Goal: Information Seeking & Learning: Learn about a topic

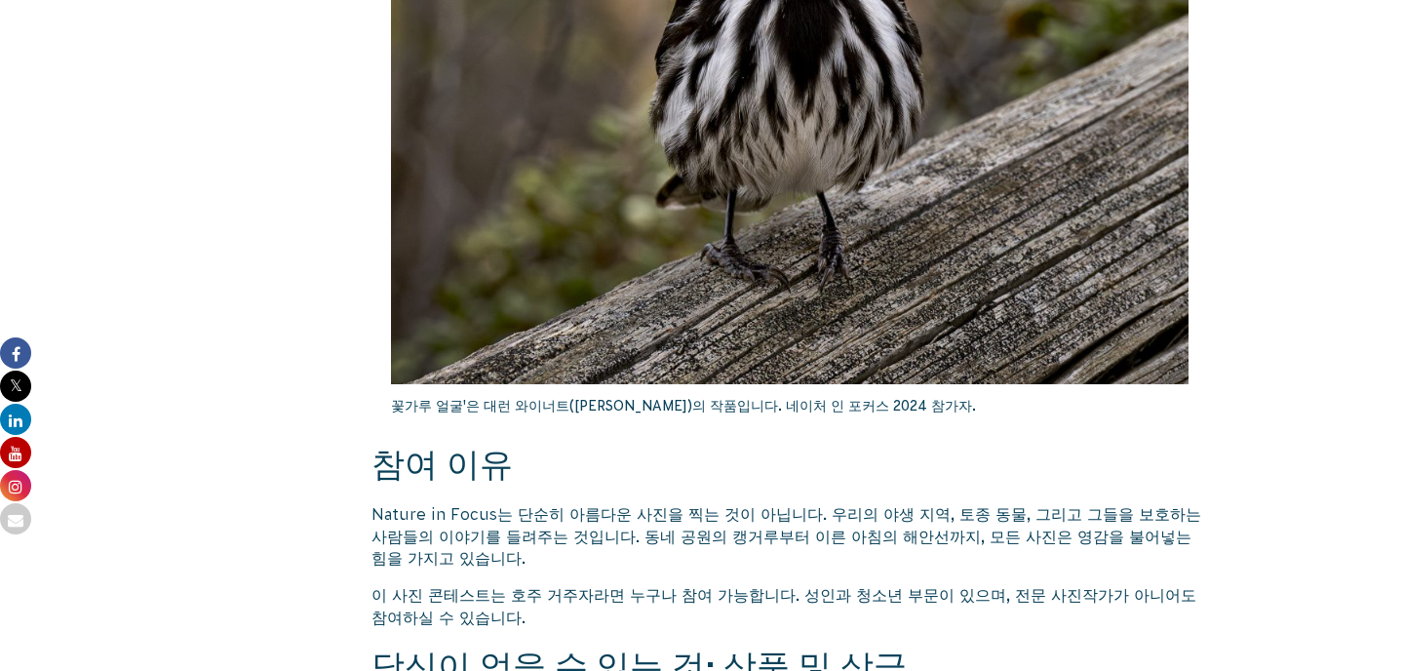
scroll to position [1310, 0]
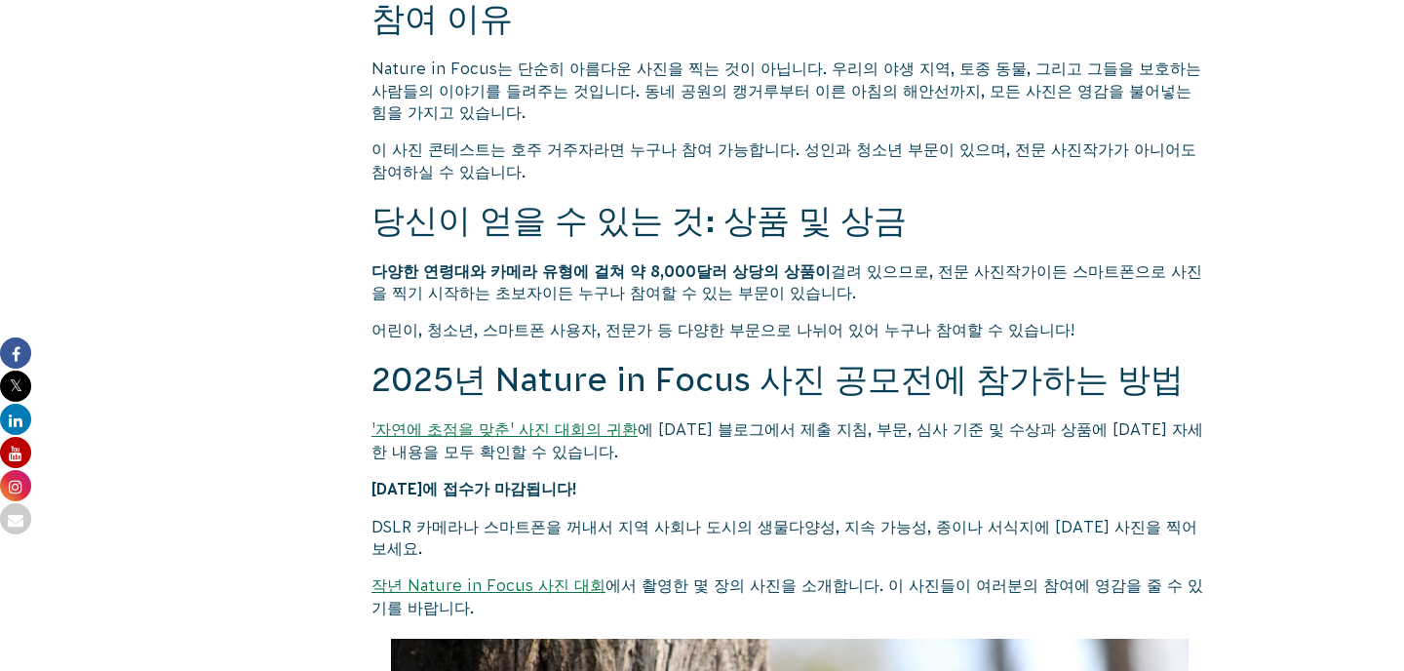
scroll to position [1487, 0]
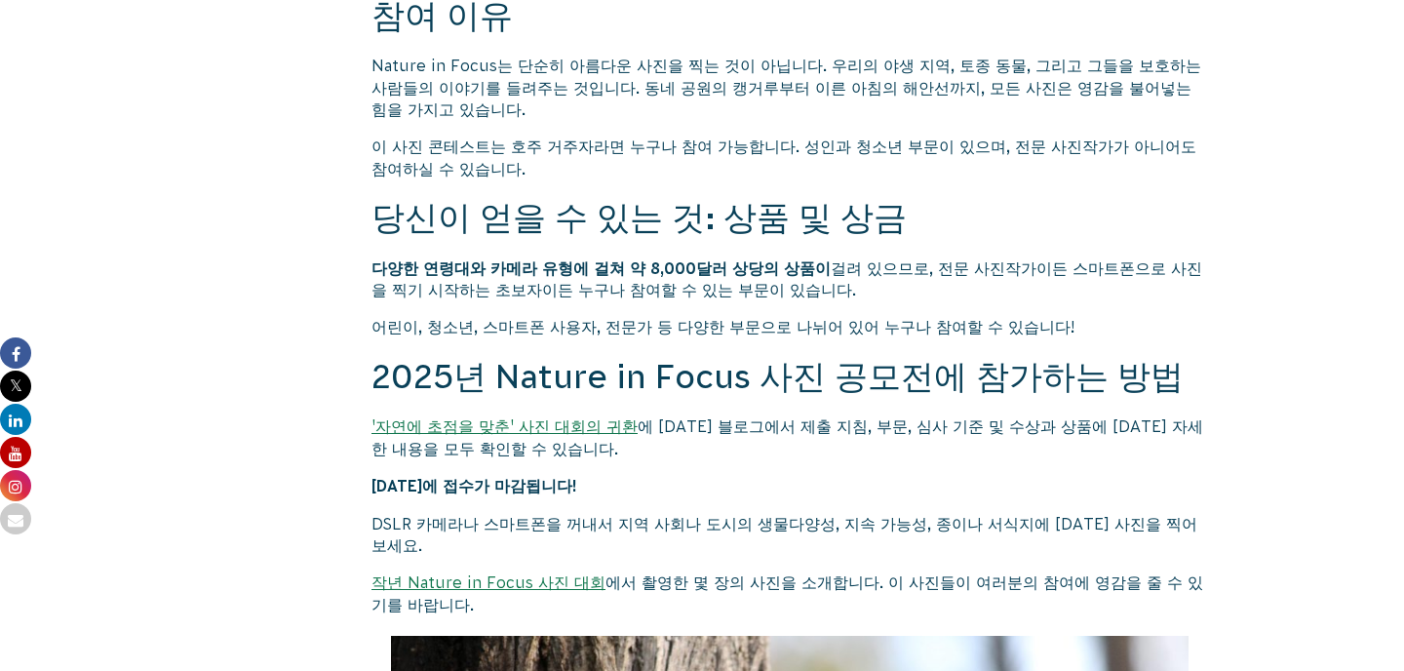
click at [555, 573] on font "작년 Nature in Focus 사진 대회" at bounding box center [489, 582] width 234 height 18
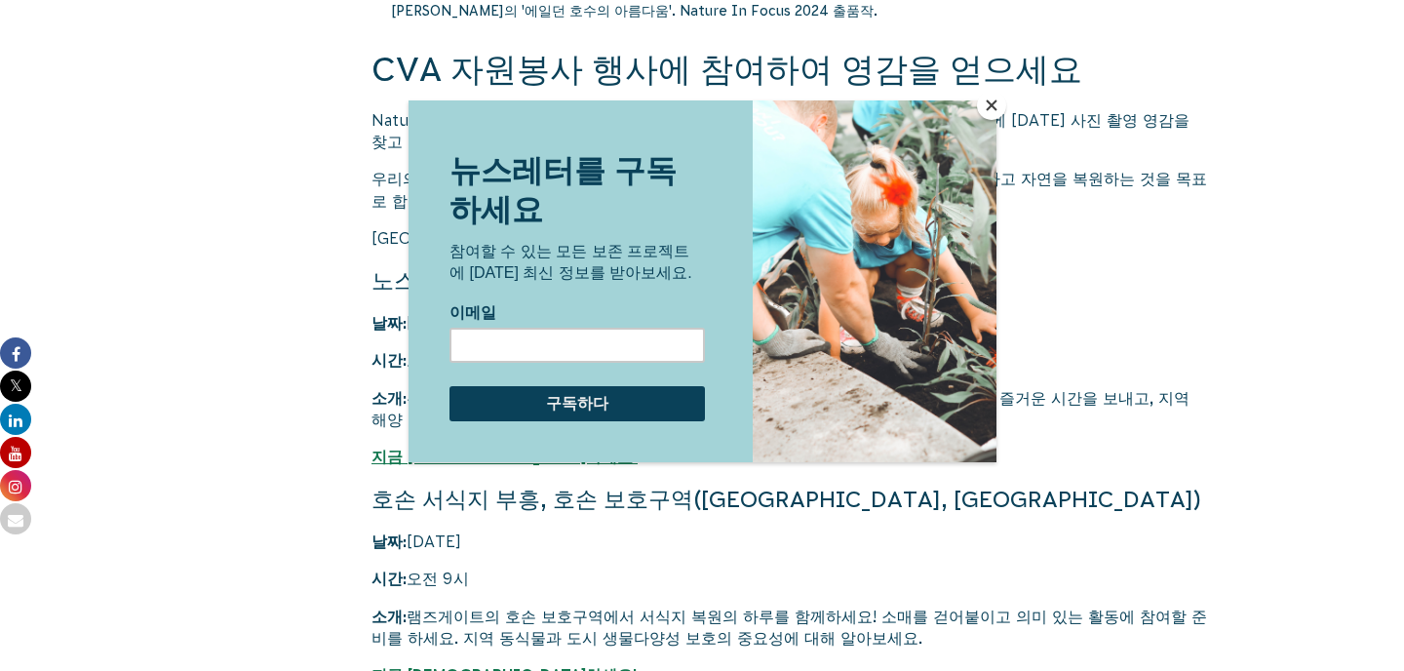
scroll to position [4289, 0]
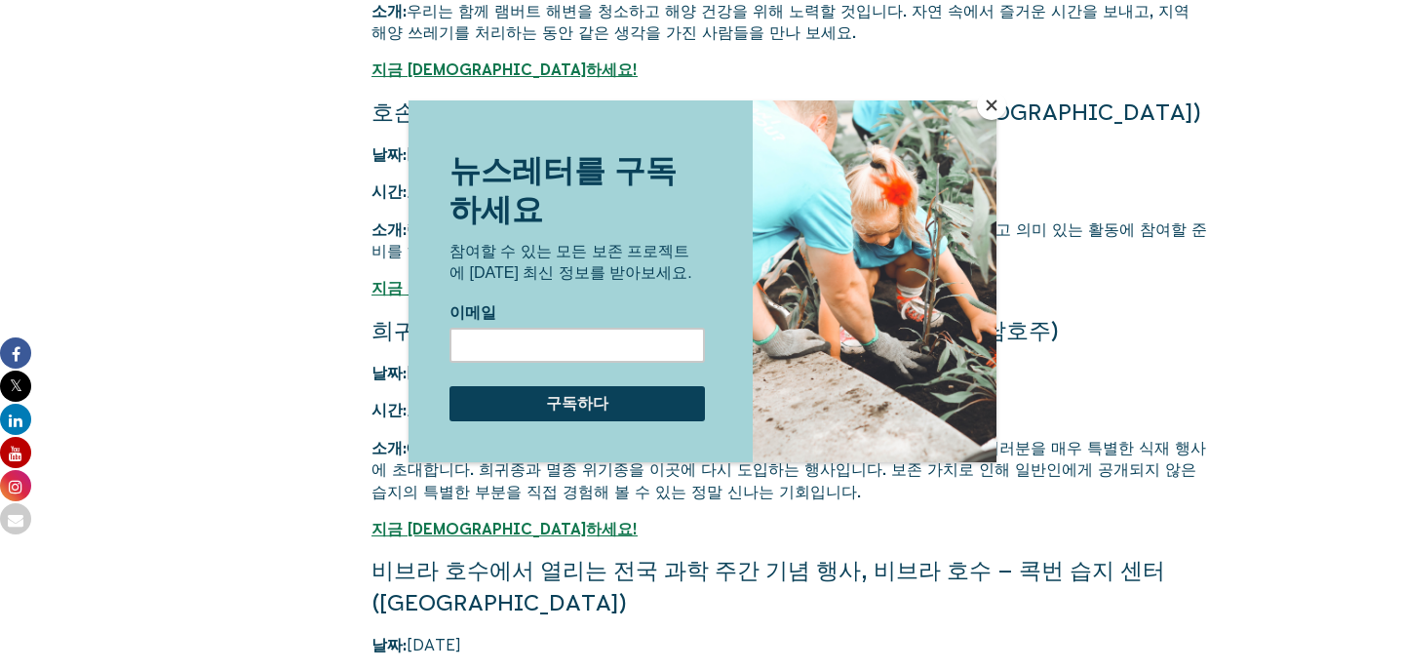
click at [988, 109] on button "닫다" at bounding box center [991, 105] width 29 height 29
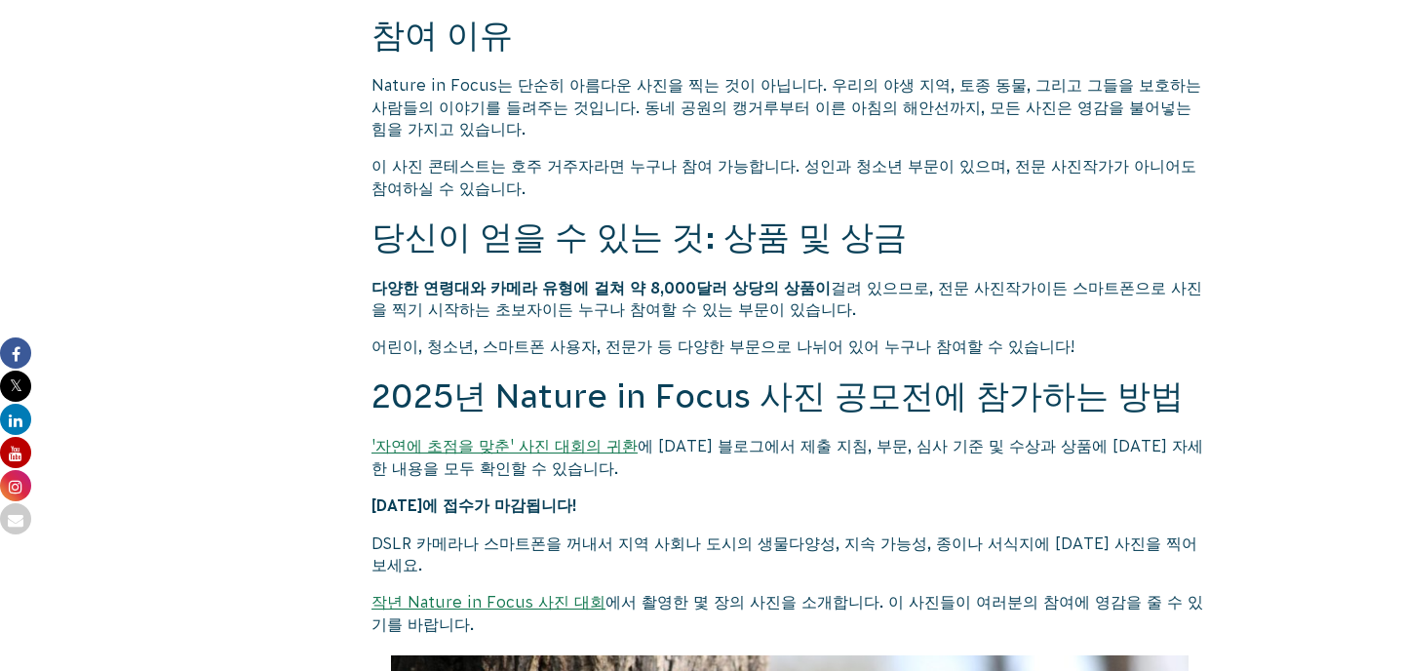
scroll to position [1476, 0]
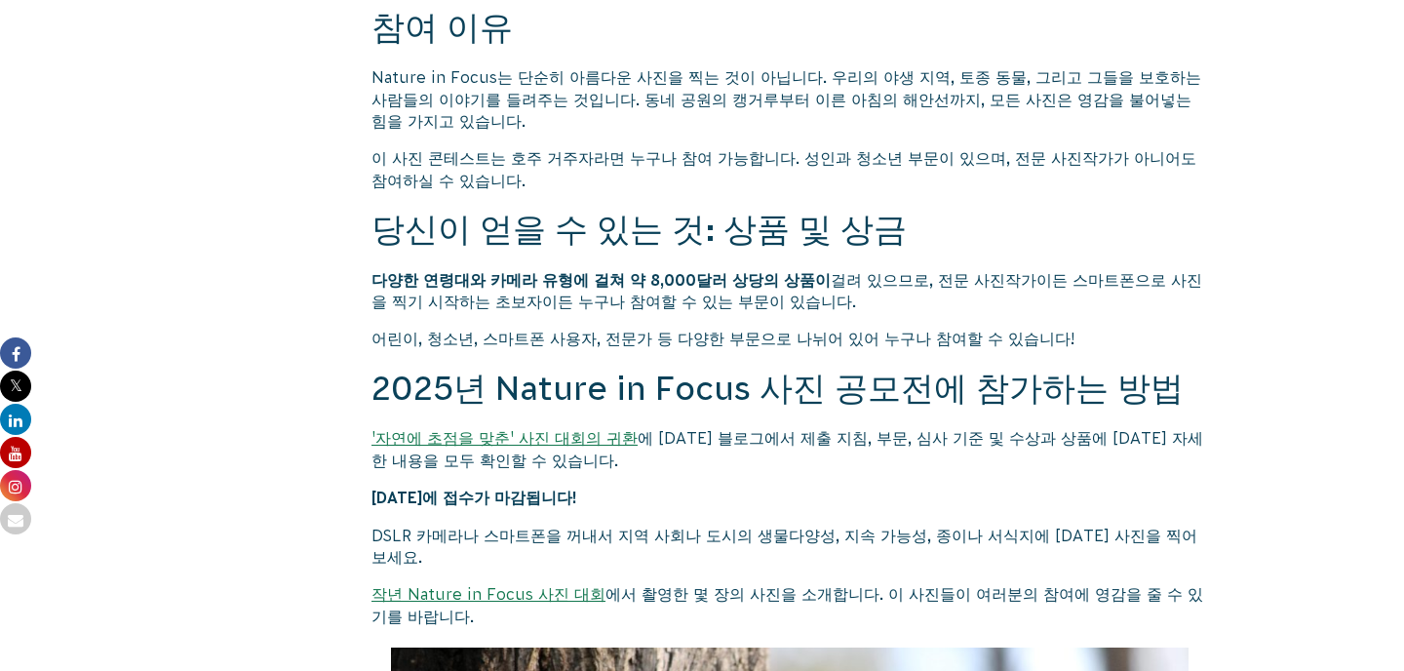
click at [495, 429] on font "'자연에 초점을 맞춘' 사진 대회의 귀환" at bounding box center [505, 438] width 266 height 18
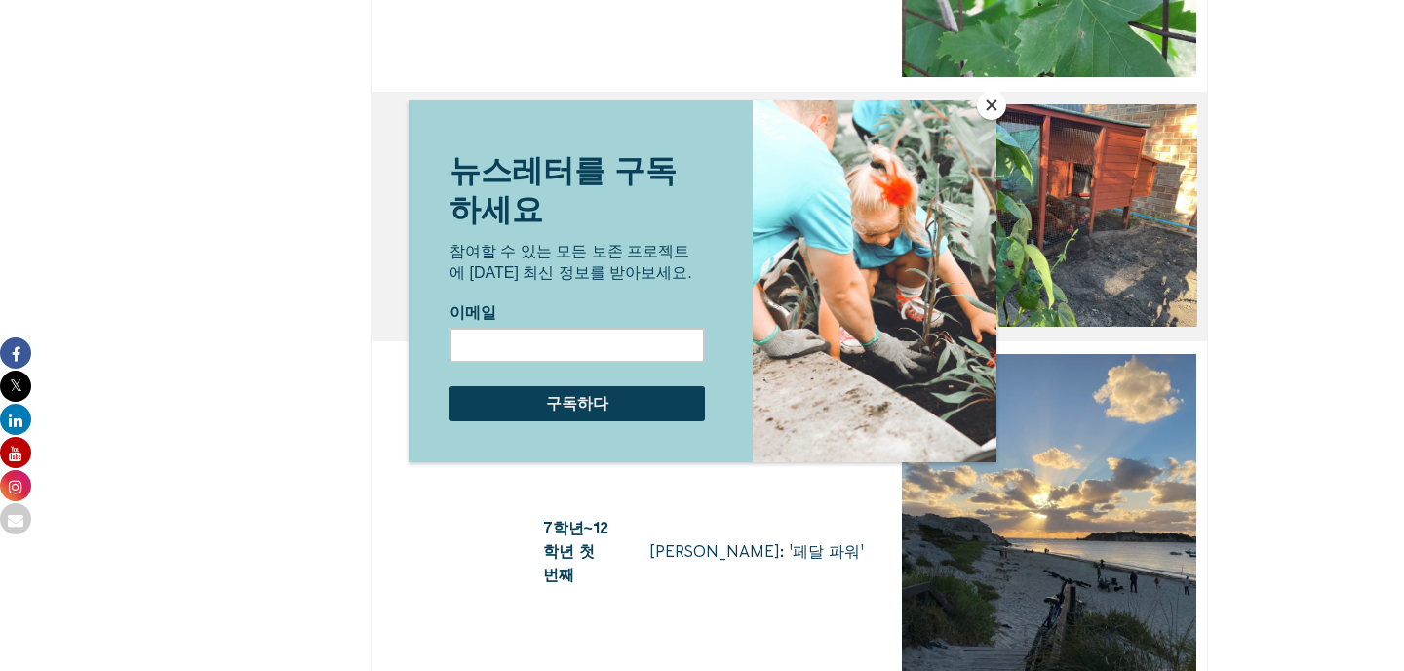
scroll to position [8070, 0]
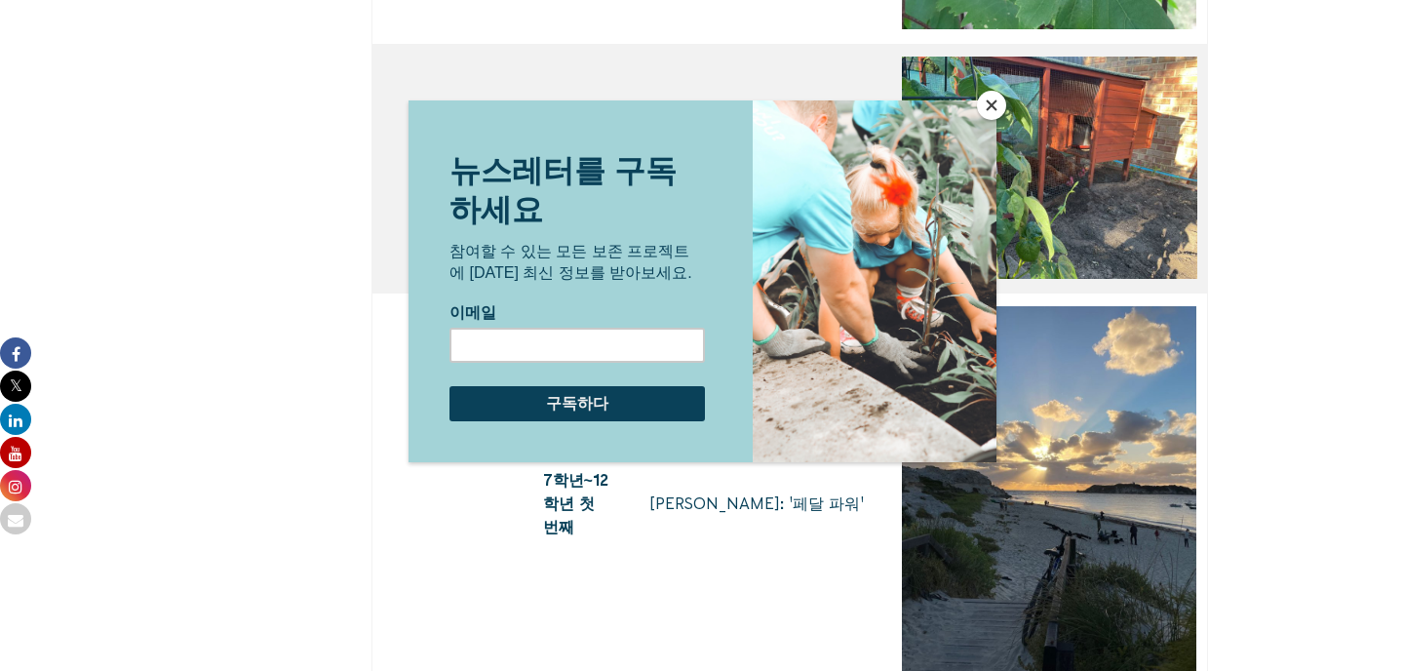
click at [989, 112] on button "닫다" at bounding box center [991, 105] width 29 height 29
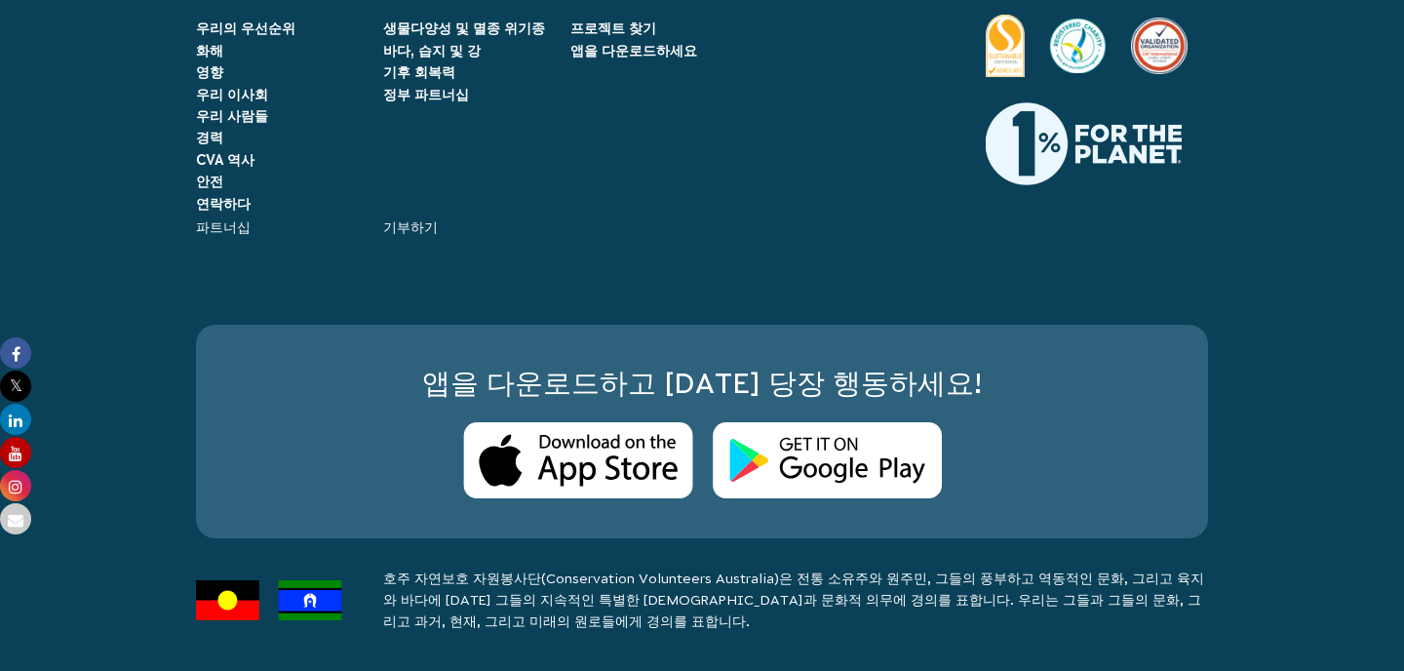
scroll to position [15228, 0]
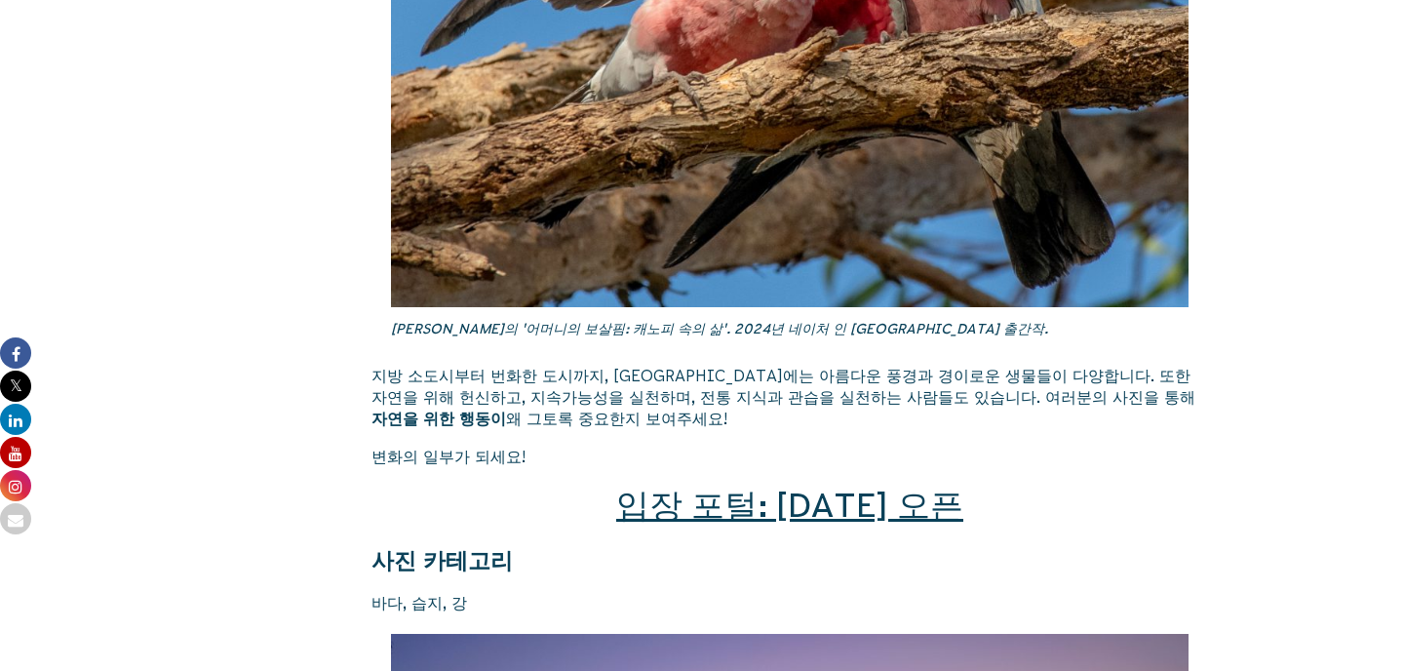
scroll to position [2598, 0]
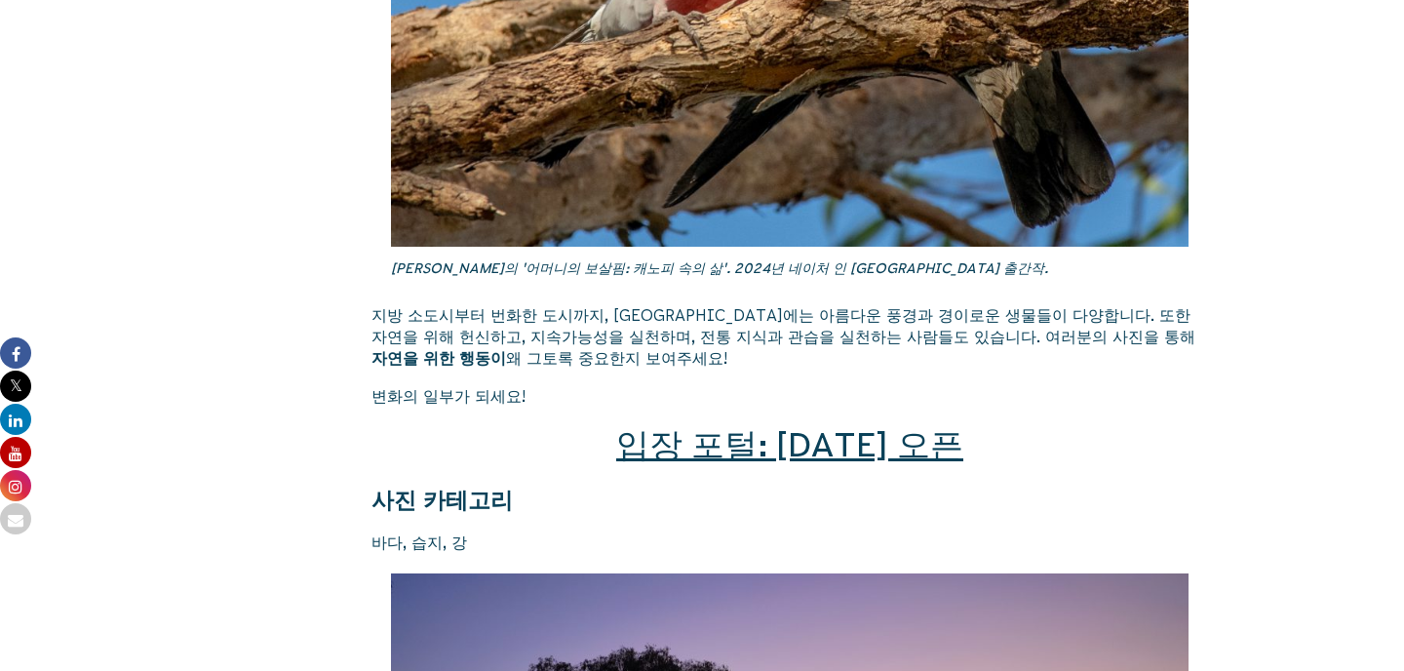
click at [785, 426] on font "입장 포털: [DATE] 오픈" at bounding box center [789, 444] width 347 height 37
